Goal: Task Accomplishment & Management: Complete application form

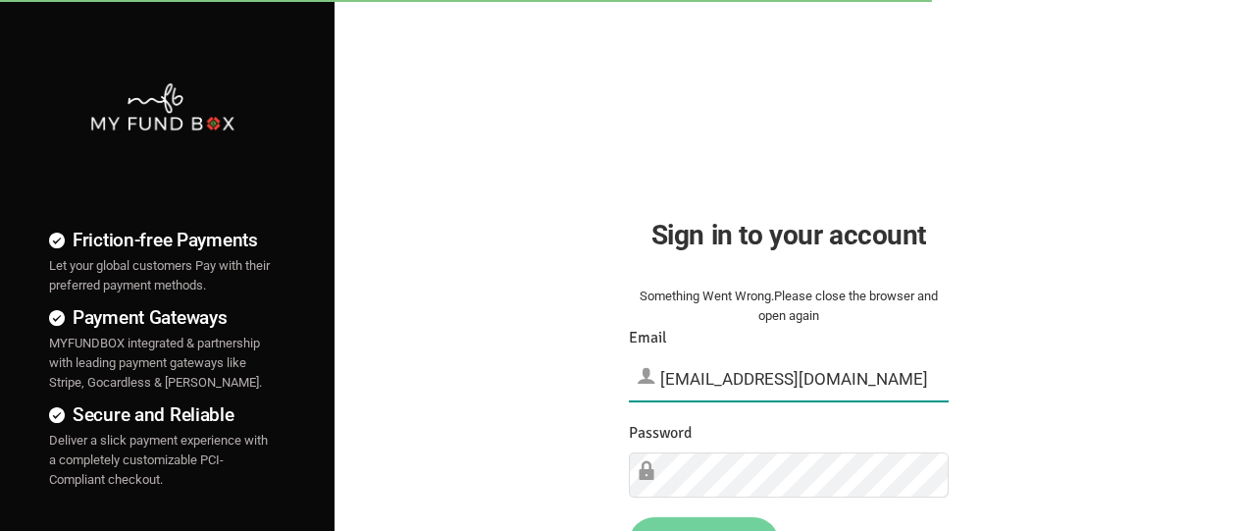
type input "[EMAIL_ADDRESS][DOMAIN_NAME]"
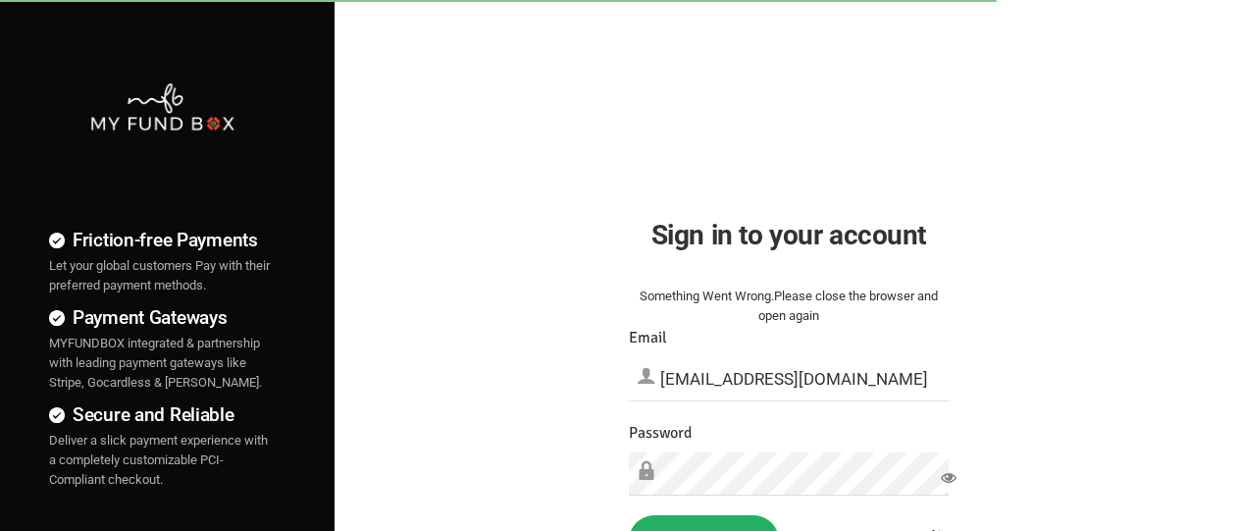
click at [703, 502] on button "Sign in" at bounding box center [704, 540] width 150 height 51
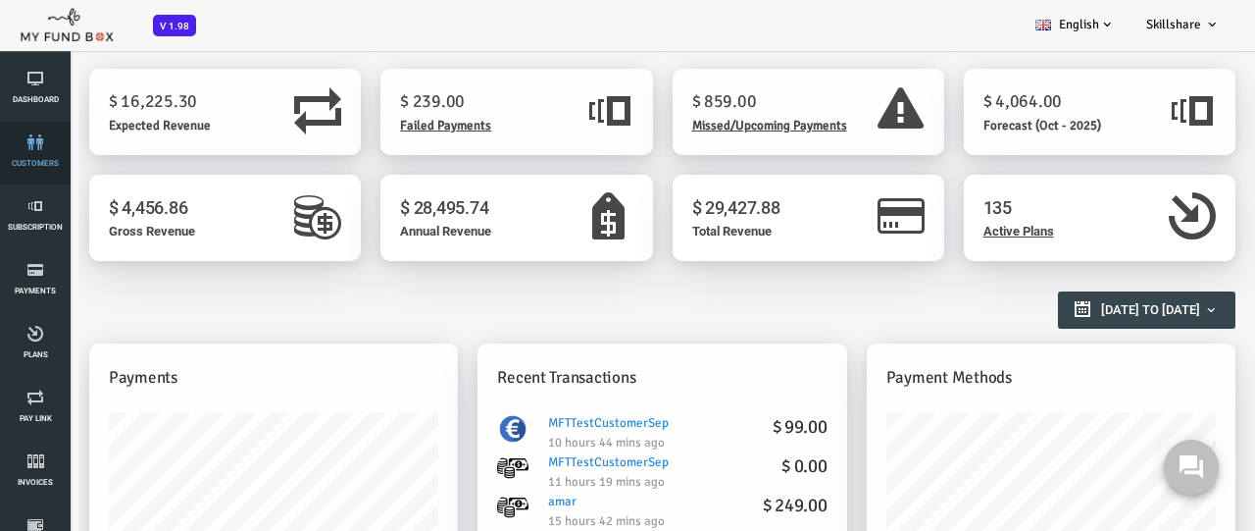
click at [35, 152] on link "customers" at bounding box center [35, 152] width 59 height 63
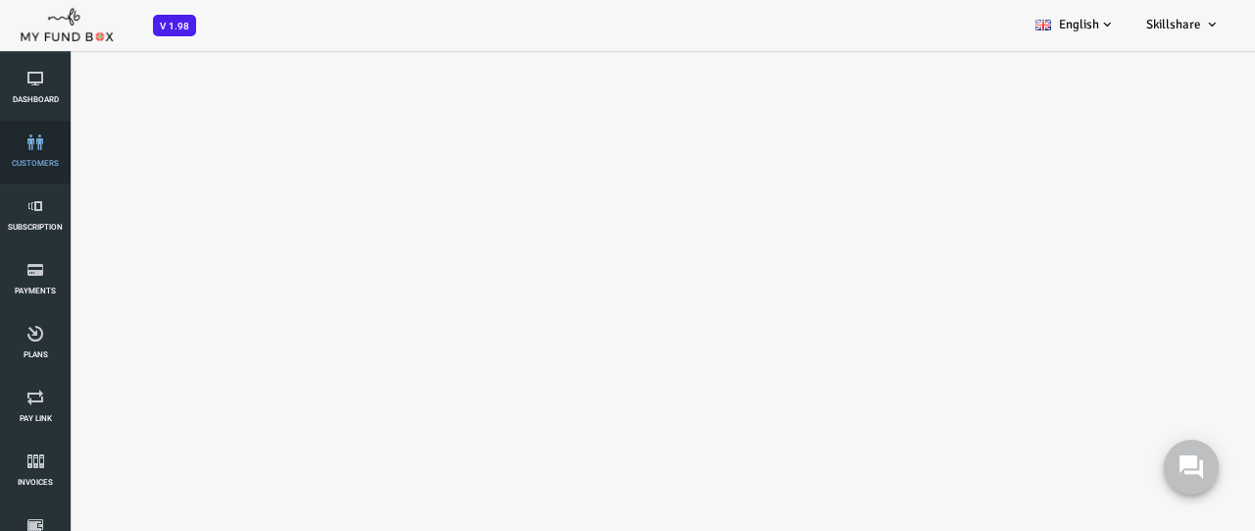
select select "100"
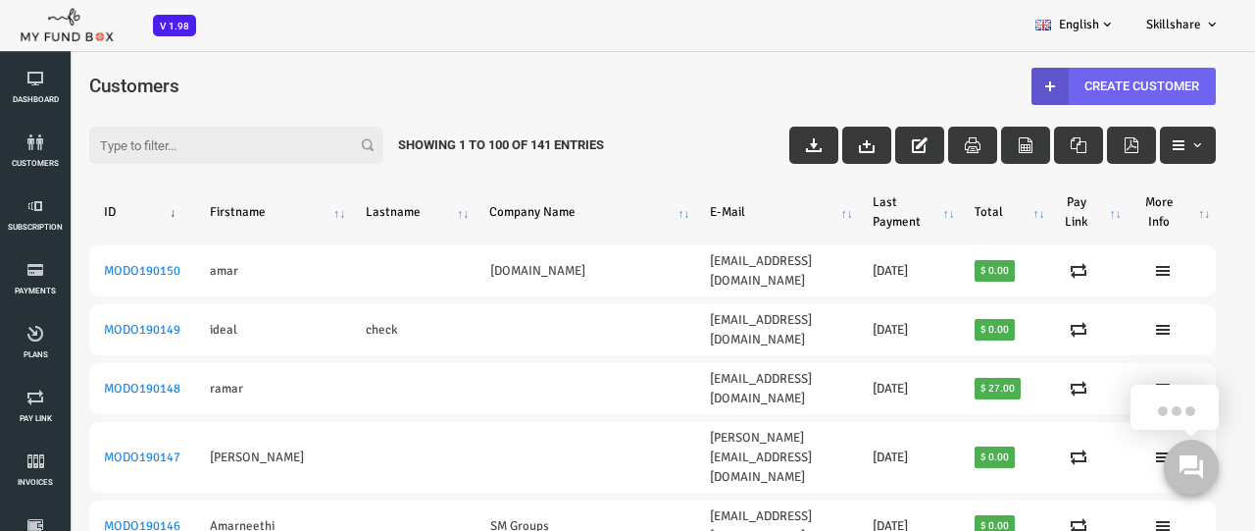
click at [1061, 85] on link "Create Customer" at bounding box center [1074, 86] width 184 height 37
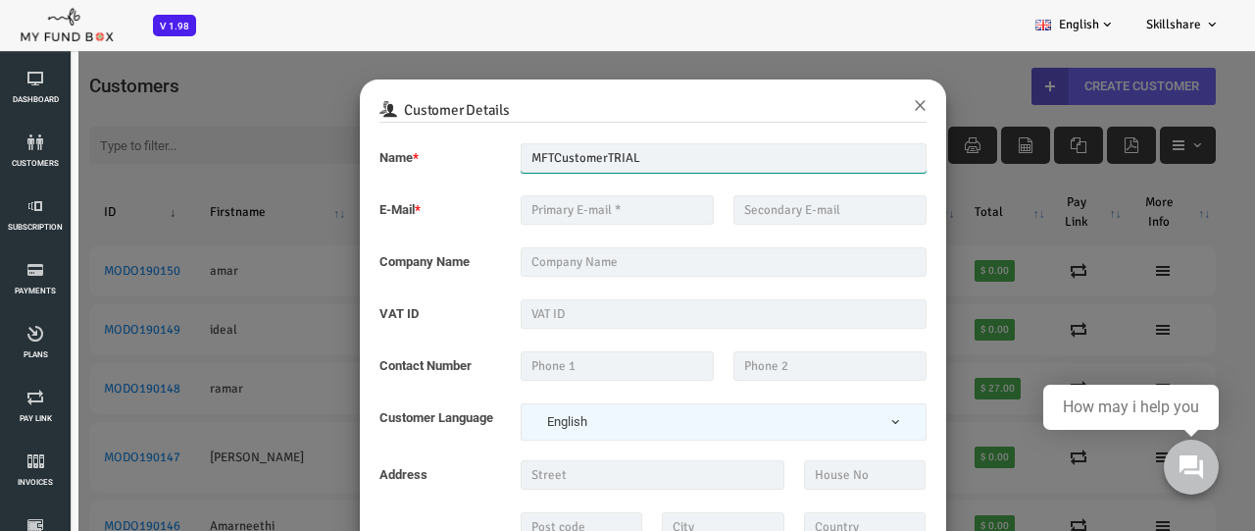
type input "MFTCustomerTRIAL"
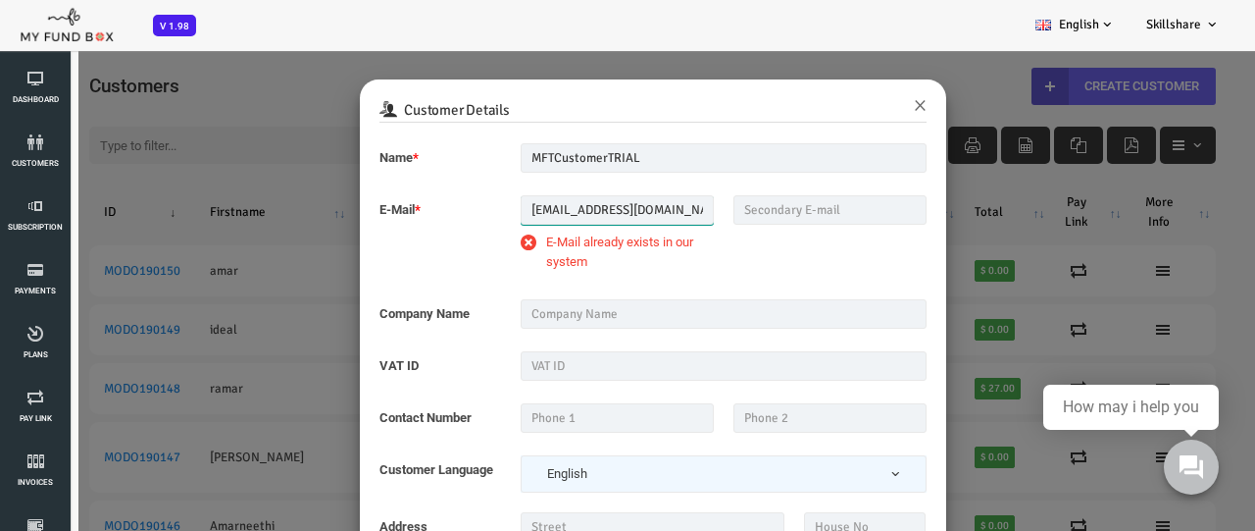
type input "mftmailbox@mailinator.com"
type input "MFT_TEST_Company"
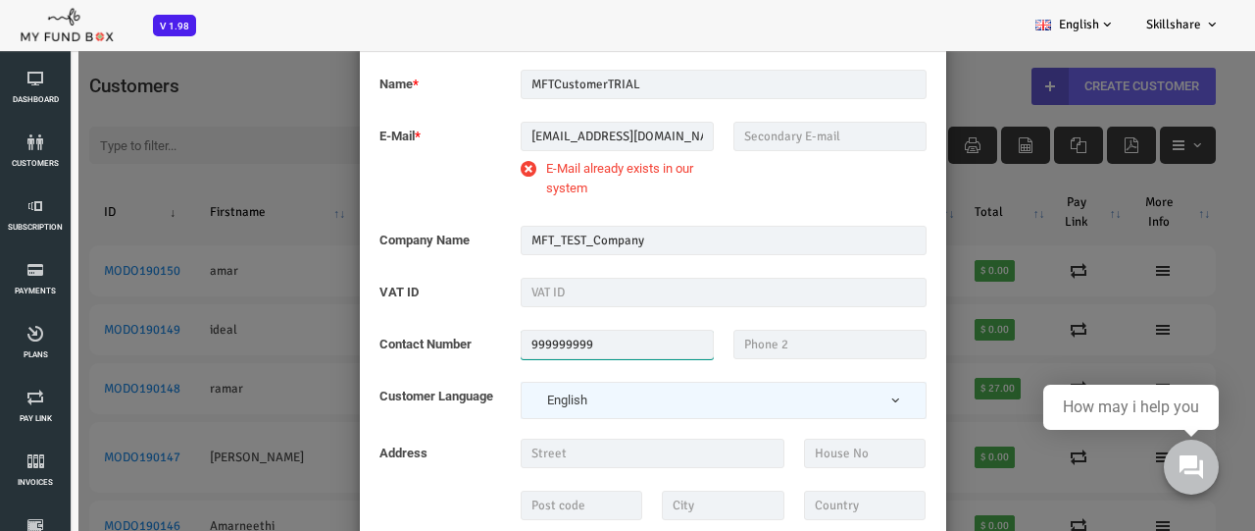
scroll to position [49, 0]
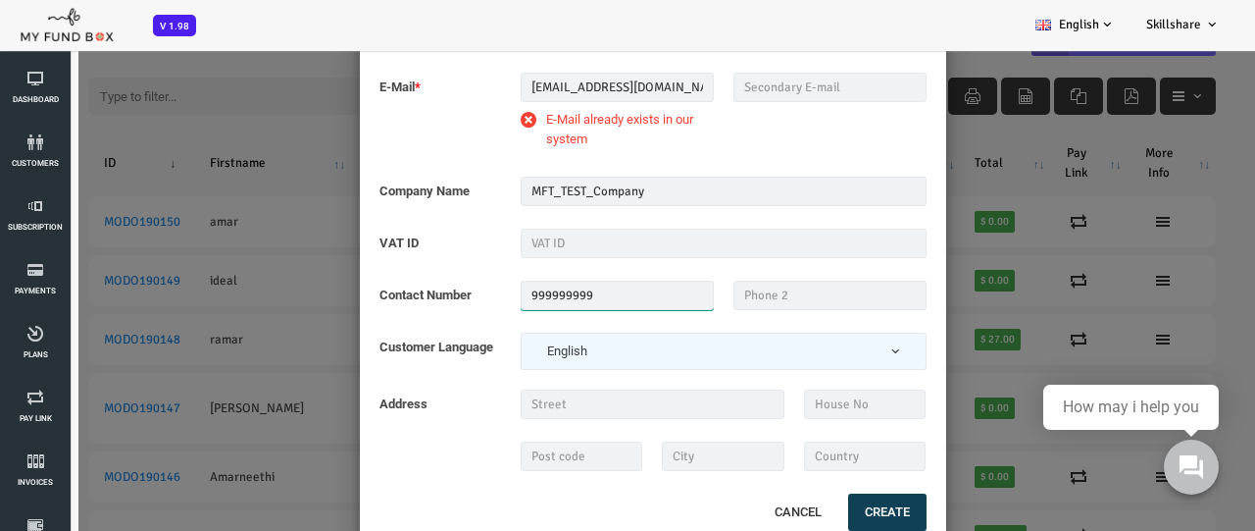
type input "999999999"
click at [835, 511] on button "Create" at bounding box center [837, 511] width 78 height 37
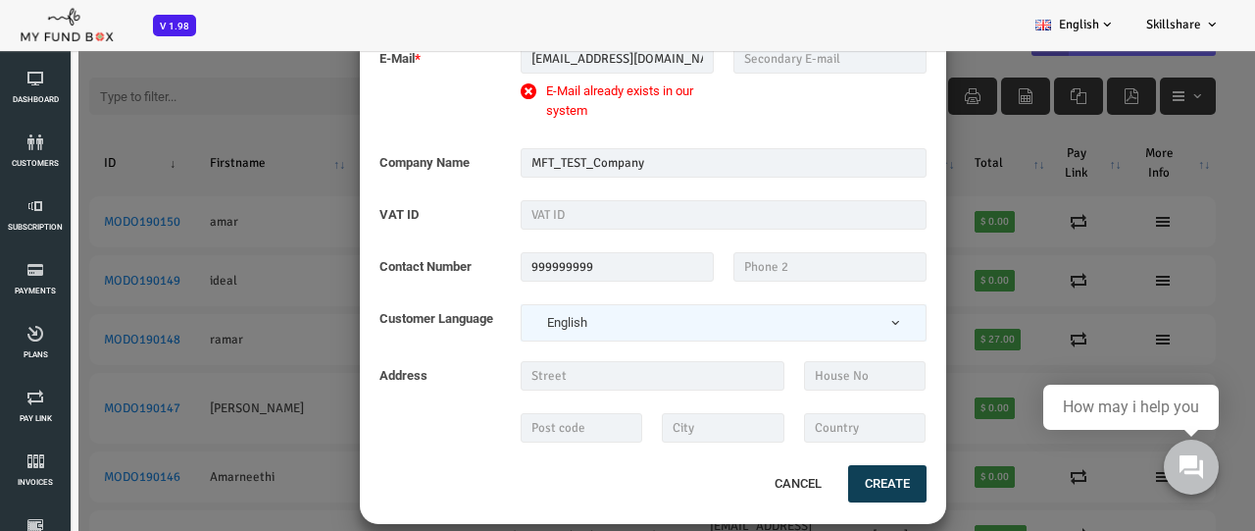
scroll to position [126, 0]
